Goal: Find contact information: Find contact information

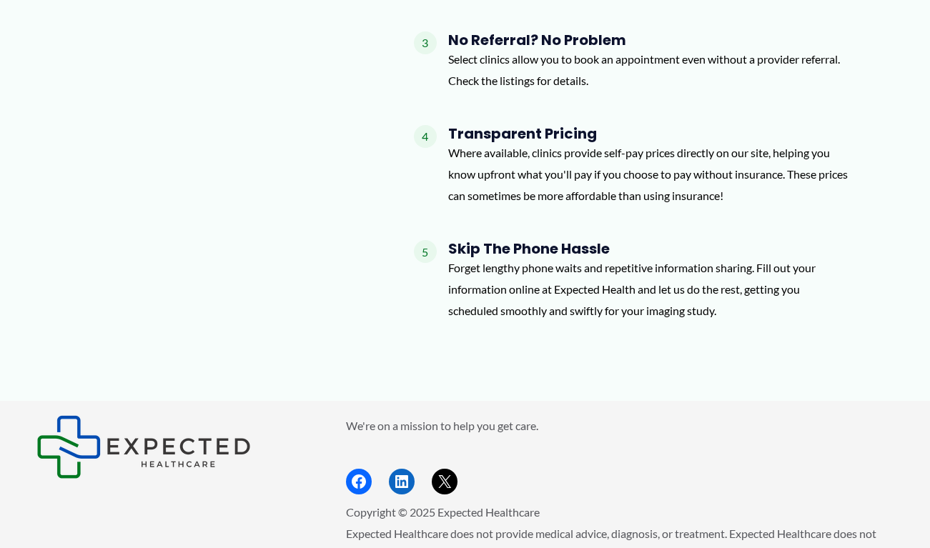
scroll to position [1580, 0]
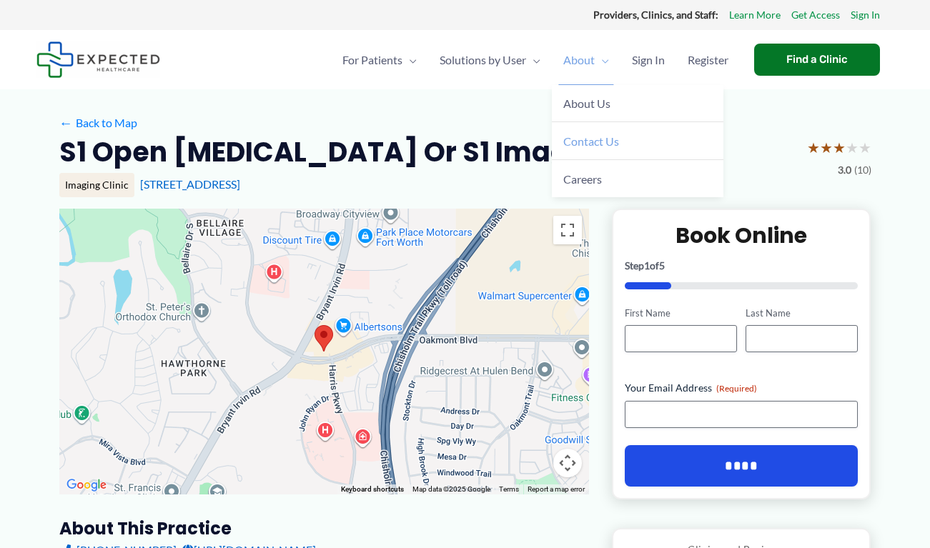
click at [593, 132] on link "Contact Us" at bounding box center [638, 141] width 172 height 38
